Goal: Task Accomplishment & Management: Use online tool/utility

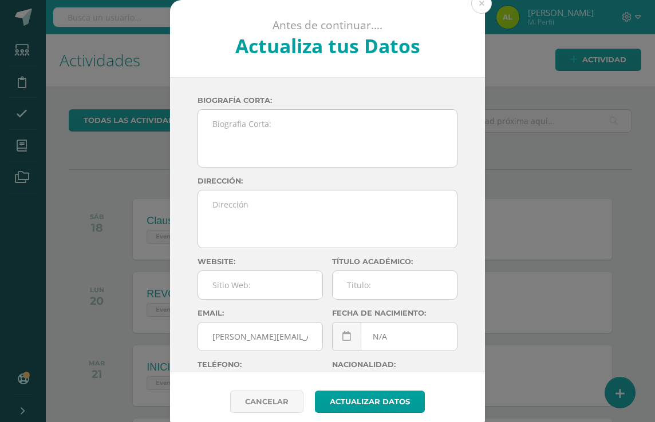
click at [554, 171] on div "Antes de continuar.... Actualiza tus Datos [PERSON_NAME] CnaHawWkMZee39aX5h73aQ…" at bounding box center [328, 216] width 646 height 432
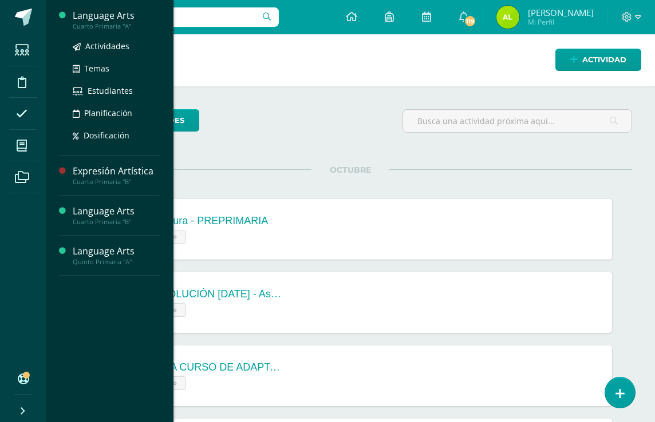
click at [118, 16] on div "Language Arts" at bounding box center [116, 15] width 87 height 13
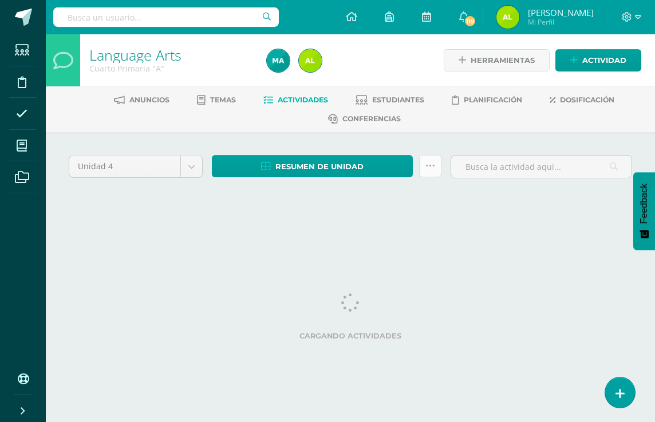
click at [432, 167] on icon at bounding box center [430, 166] width 10 height 10
click at [425, 175] on link at bounding box center [430, 166] width 22 height 22
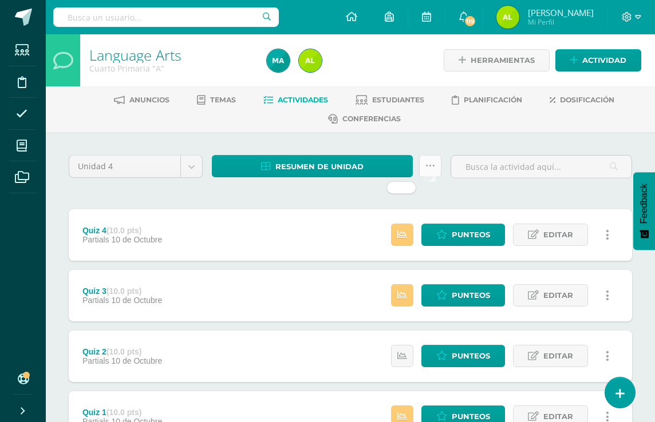
click at [424, 163] on link at bounding box center [430, 166] width 22 height 22
click at [425, 125] on ul "Anuncios Temas Actividades Estudiantes Planificación Dosificación Conferencias" at bounding box center [364, 109] width 609 height 38
click at [428, 163] on icon at bounding box center [430, 166] width 10 height 10
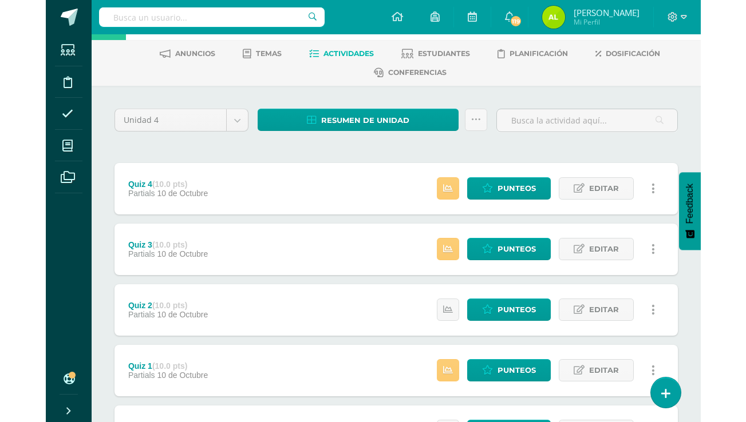
scroll to position [72, 0]
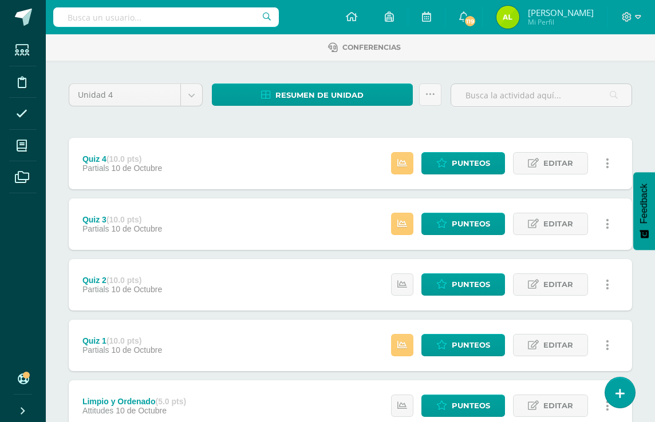
click at [423, 107] on div "Resumen de unidad Descargar como HTML Descargar como PDF Descargar como XLS" at bounding box center [326, 100] width 239 height 33
click at [425, 90] on icon at bounding box center [430, 95] width 10 height 10
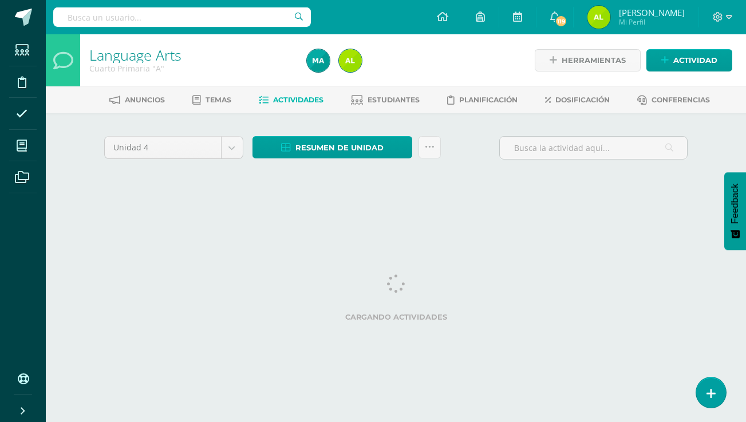
click at [413, 147] on div "Resumen de unidad Descargar como HTML Descargar como PDF Descargar como XLS Sub…" at bounding box center [346, 147] width 188 height 22
click at [426, 148] on icon at bounding box center [430, 148] width 10 height 10
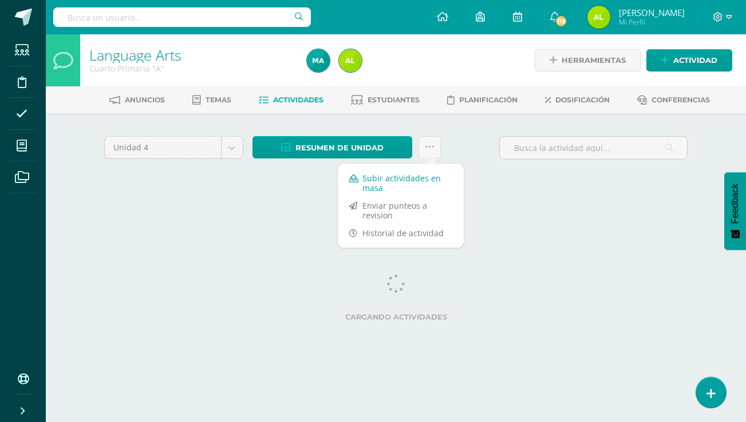
click at [404, 183] on link "Subir actividades en masa" at bounding box center [401, 182] width 126 height 27
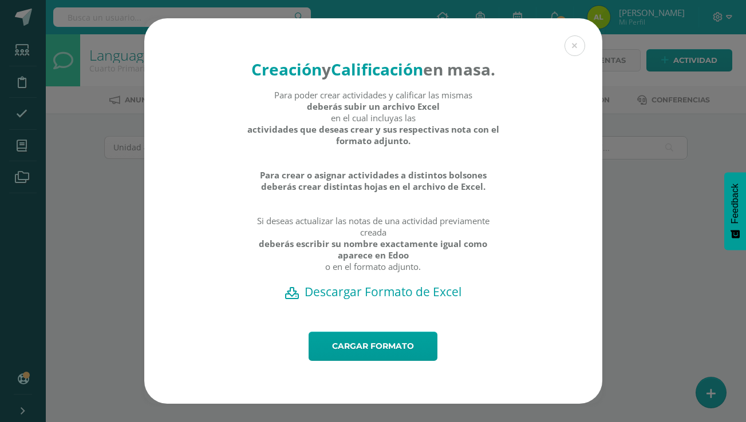
click at [402, 300] on h2 "Descargar Formato de Excel" at bounding box center [373, 292] width 418 height 16
click at [544, 104] on div "Creación y Calificación en masa. Para poder crear actividades y calificar las m…" at bounding box center [373, 175] width 458 height 314
click at [358, 361] on link "Cargar formato" at bounding box center [373, 346] width 129 height 29
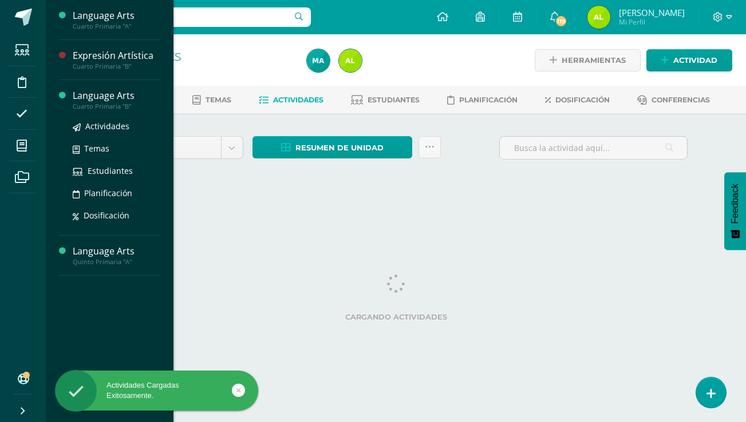
click at [102, 99] on div "Language Arts" at bounding box center [116, 95] width 87 height 13
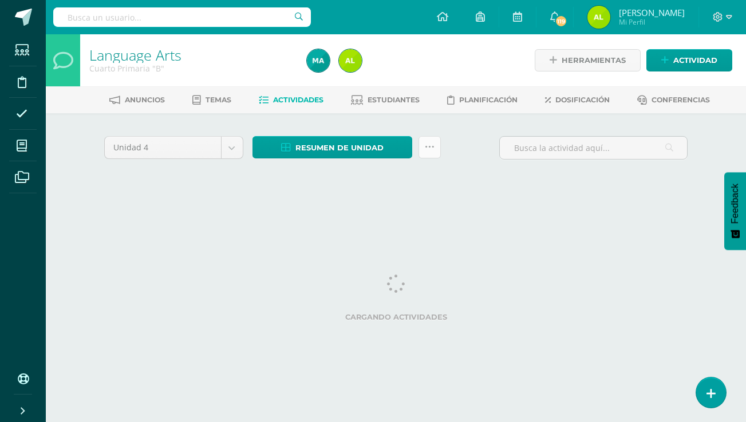
click at [430, 152] on link at bounding box center [429, 147] width 22 height 22
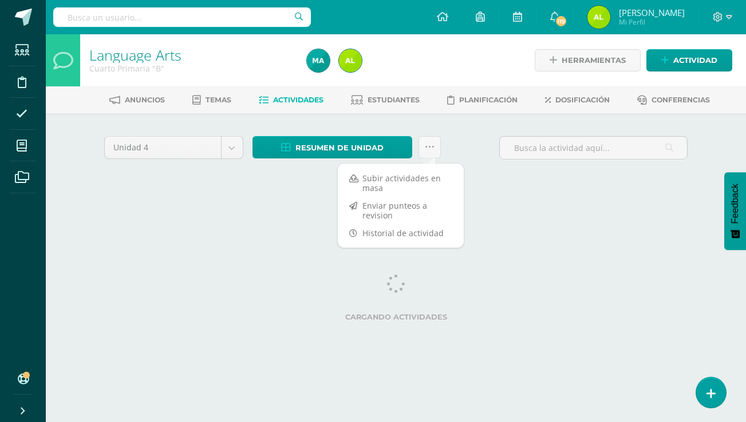
click at [413, 175] on div "Unidad 4 Unidad 1 Unidad 2 Unidad 3 Unidad 4 Resumen de unidad Descargar como H…" at bounding box center [396, 163] width 593 height 54
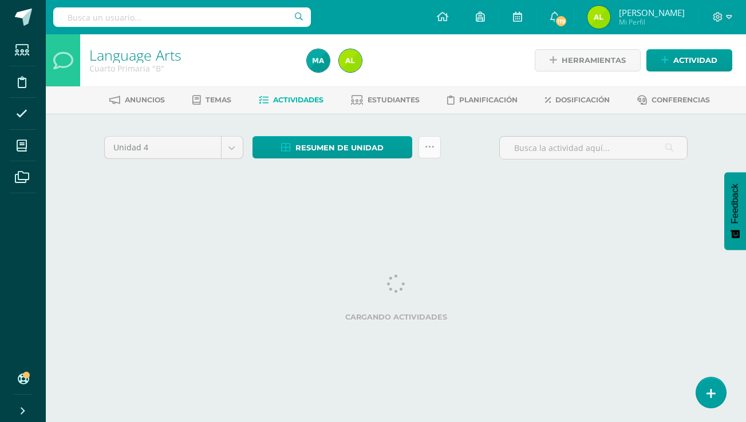
click at [431, 150] on icon at bounding box center [430, 148] width 10 height 10
click at [341, 172] on div "Unidad 4 Unidad 1 Unidad 2 Unidad 3 Unidad 4 Resumen de unidad Descargar como H…" at bounding box center [396, 163] width 593 height 54
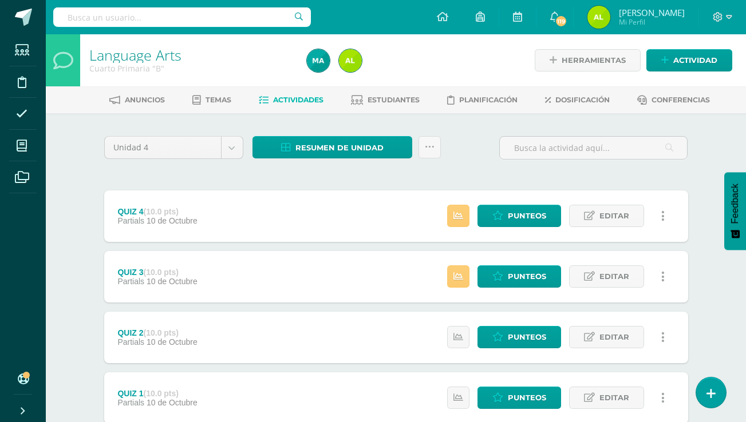
click at [432, 139] on link at bounding box center [429, 147] width 22 height 22
click at [466, 159] on div "Unidad 4 Unidad 1 Unidad 2 Unidad 3 Unidad 4 Resumen de unidad Descargar como H…" at bounding box center [396, 152] width 593 height 33
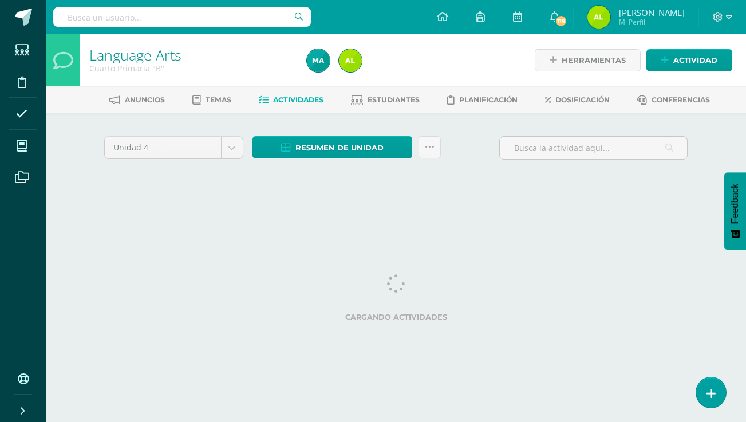
click at [441, 143] on div "Resumen de unidad Descargar como HTML Descargar como PDF Descargar como XLS Sub…" at bounding box center [347, 152] width 198 height 33
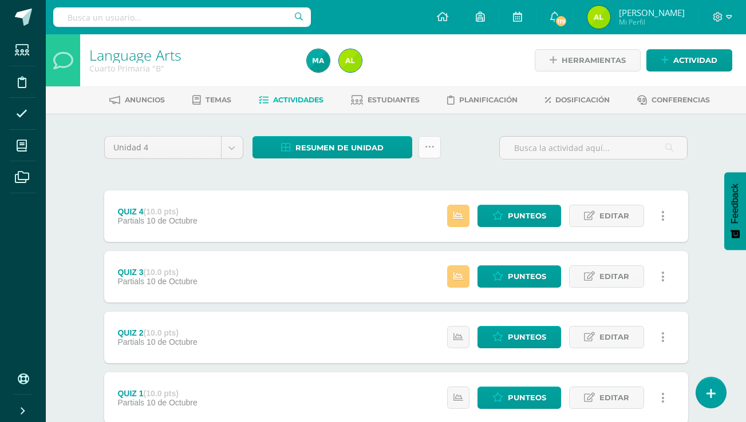
click at [429, 143] on icon at bounding box center [430, 148] width 10 height 10
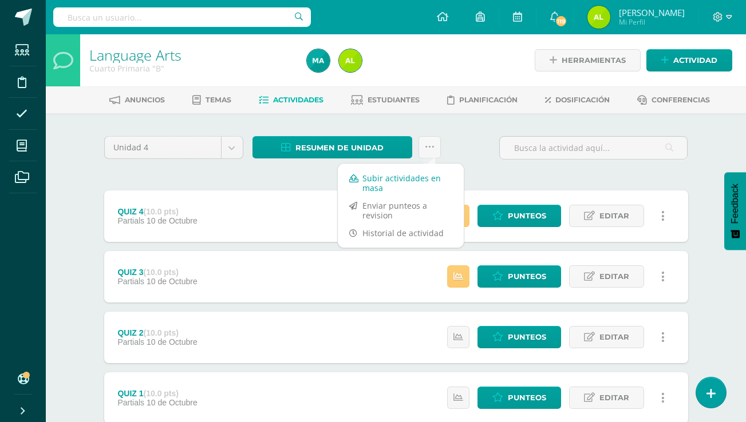
click at [420, 178] on link "Subir actividades en masa" at bounding box center [401, 182] width 126 height 27
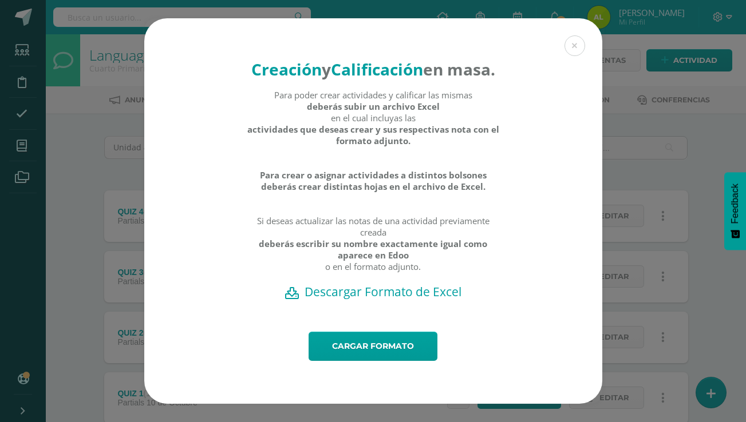
click at [401, 299] on h2 "Descargar Formato de Excel" at bounding box center [373, 292] width 418 height 16
click at [423, 58] on strong "Calificación" at bounding box center [377, 69] width 92 height 22
click at [642, 209] on div "Creación y Calificación en masa. Para poder crear actividades y calificar las m…" at bounding box center [373, 211] width 737 height 386
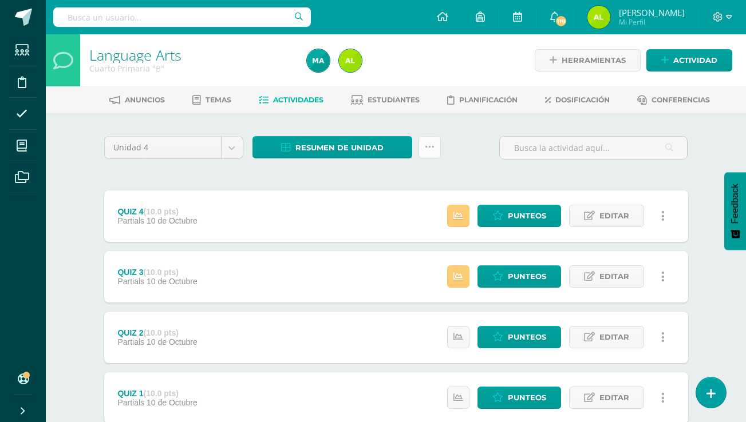
click at [429, 150] on icon at bounding box center [430, 148] width 10 height 10
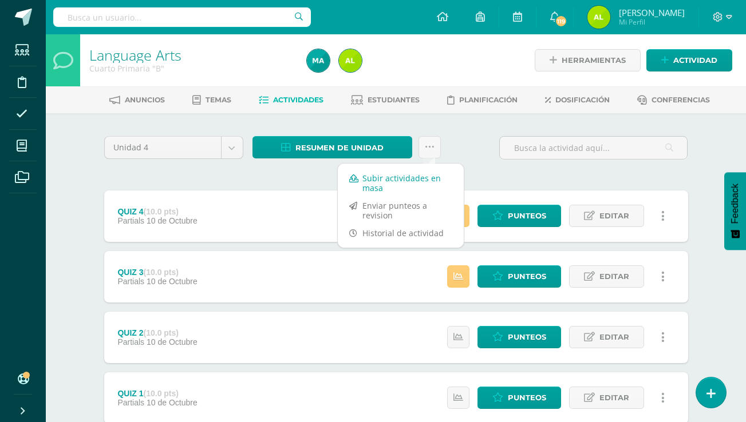
click at [385, 191] on link "Subir actividades en masa" at bounding box center [401, 182] width 126 height 27
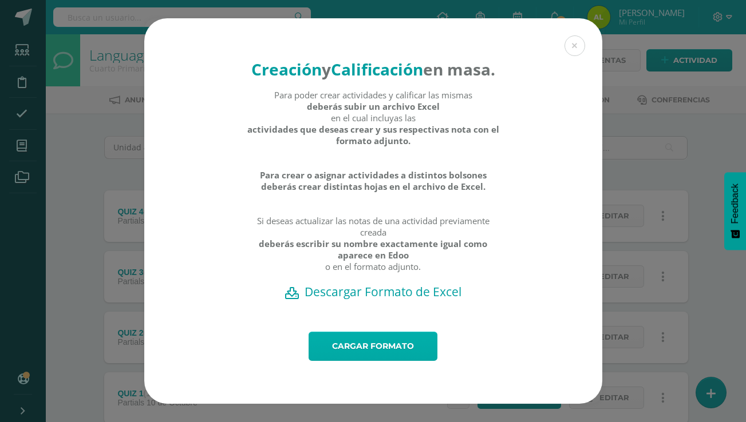
click at [371, 358] on link "Cargar formato" at bounding box center [373, 346] width 129 height 29
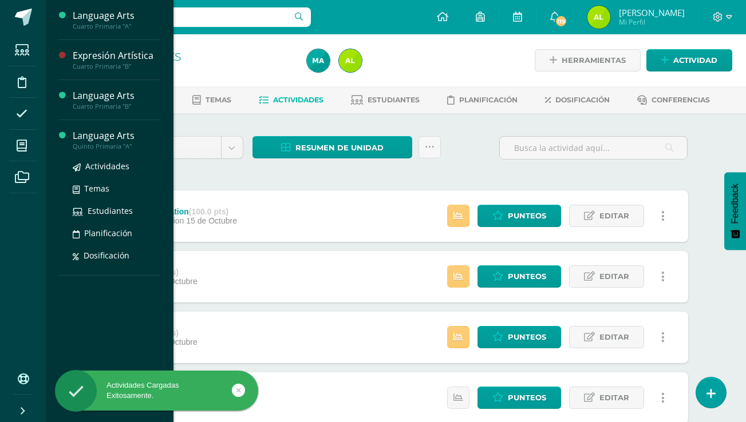
click at [105, 135] on div "Language Arts" at bounding box center [116, 135] width 87 height 13
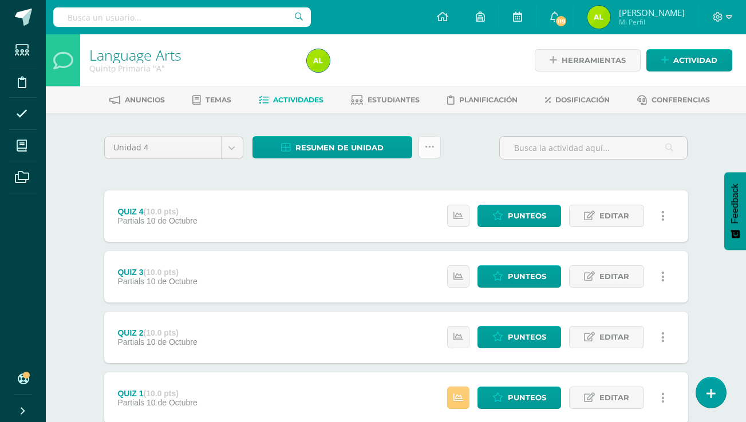
click at [439, 142] on link at bounding box center [429, 147] width 22 height 22
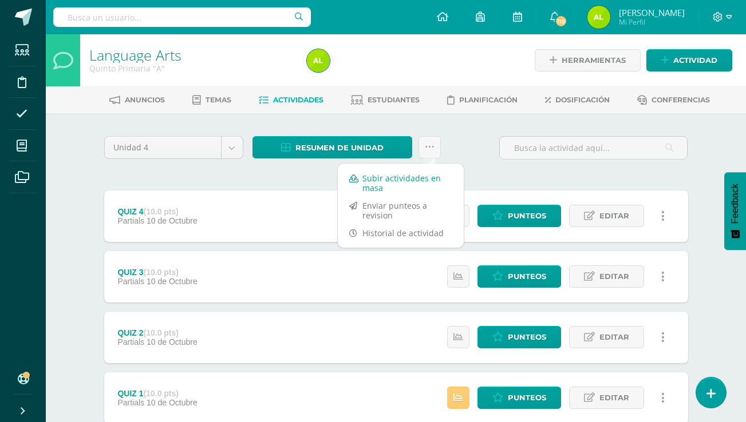
click at [414, 181] on link "Subir actividades en masa" at bounding box center [401, 182] width 126 height 27
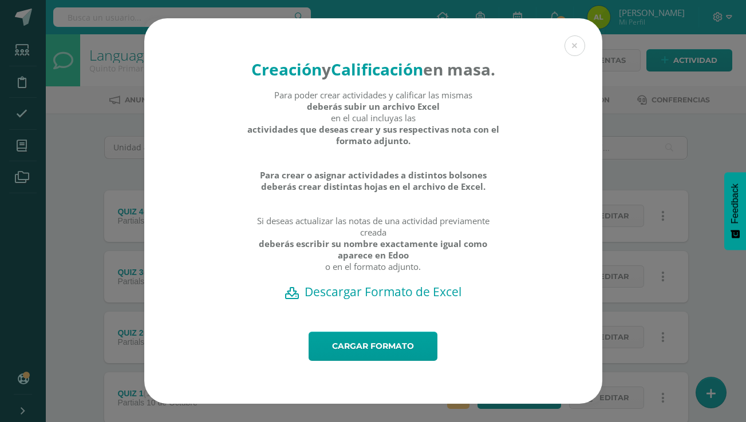
click at [382, 299] on h2 "Descargar Formato de Excel" at bounding box center [373, 292] width 418 height 16
click at [358, 361] on link "Cargar formato" at bounding box center [373, 346] width 129 height 29
